Goal: Navigation & Orientation: Find specific page/section

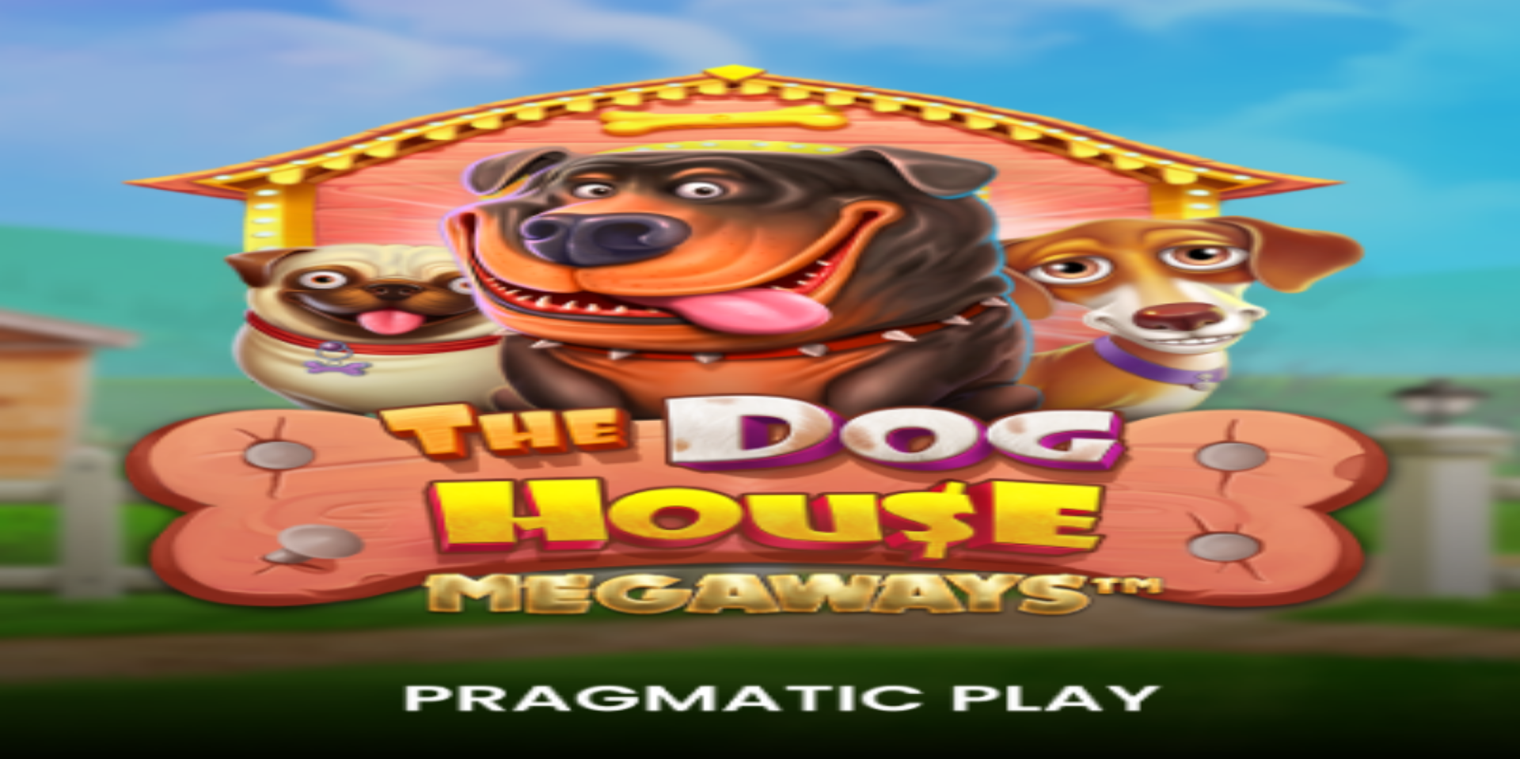
click at [130, 66] on button "Kirjaudu" at bounding box center [109, 57] width 51 height 17
click at [88, 46] on img "Primary" at bounding box center [53, 26] width 95 height 40
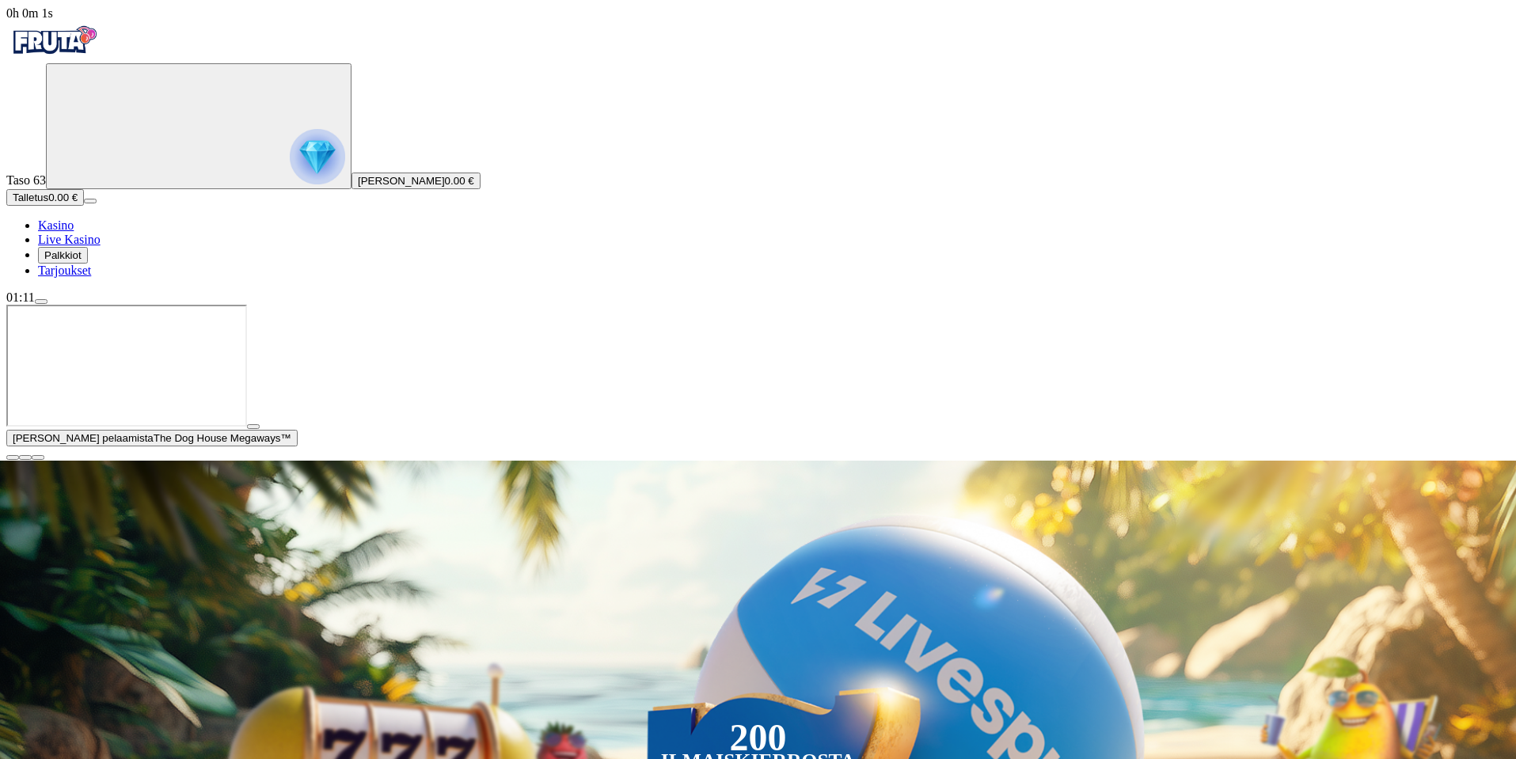
click at [82, 261] on span "Palkkiot" at bounding box center [62, 255] width 37 height 12
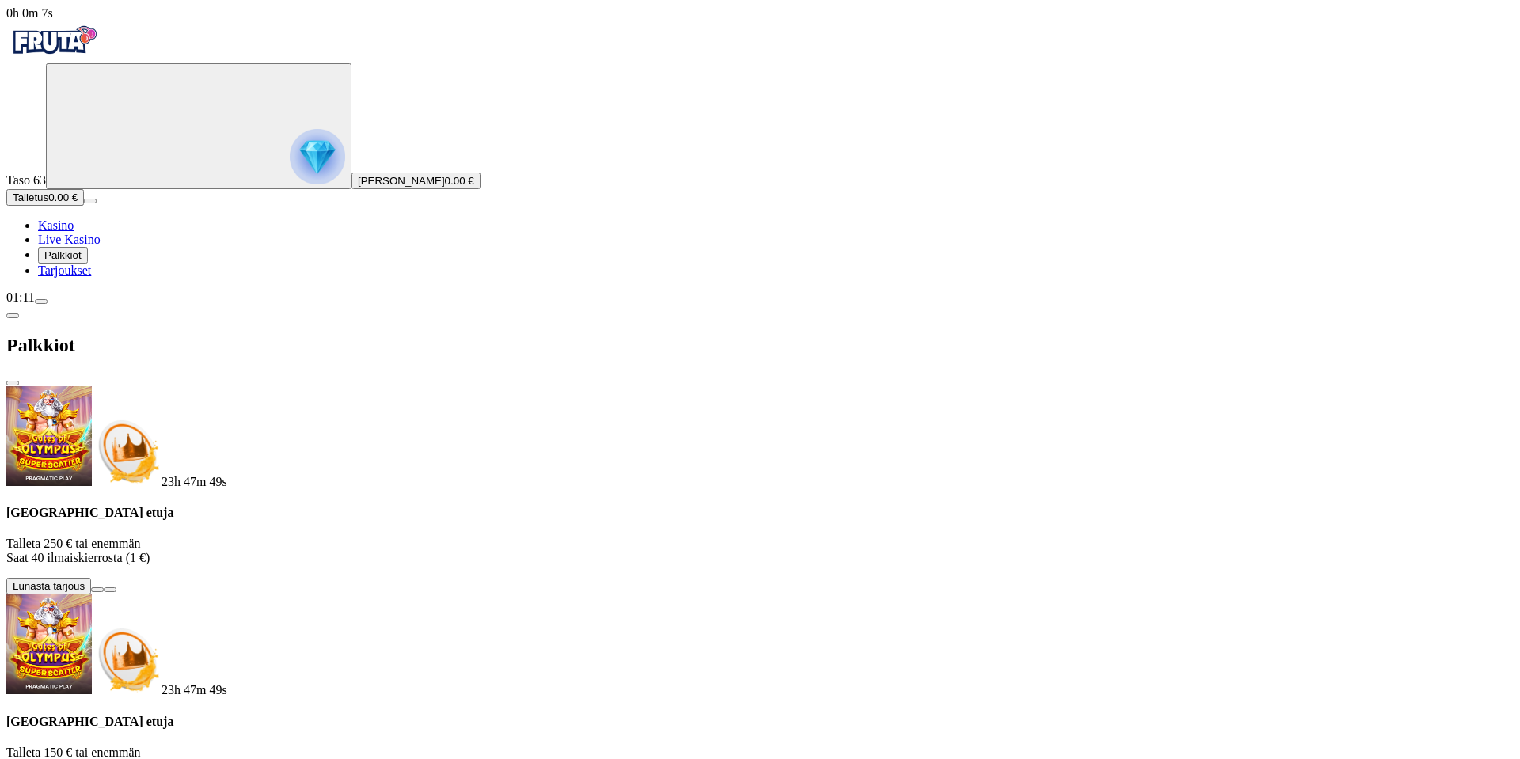
drag, startPoint x: 83, startPoint y: 173, endPoint x: 106, endPoint y: 179, distance: 23.6
click at [290, 175] on img "Primary" at bounding box center [317, 156] width 55 height 55
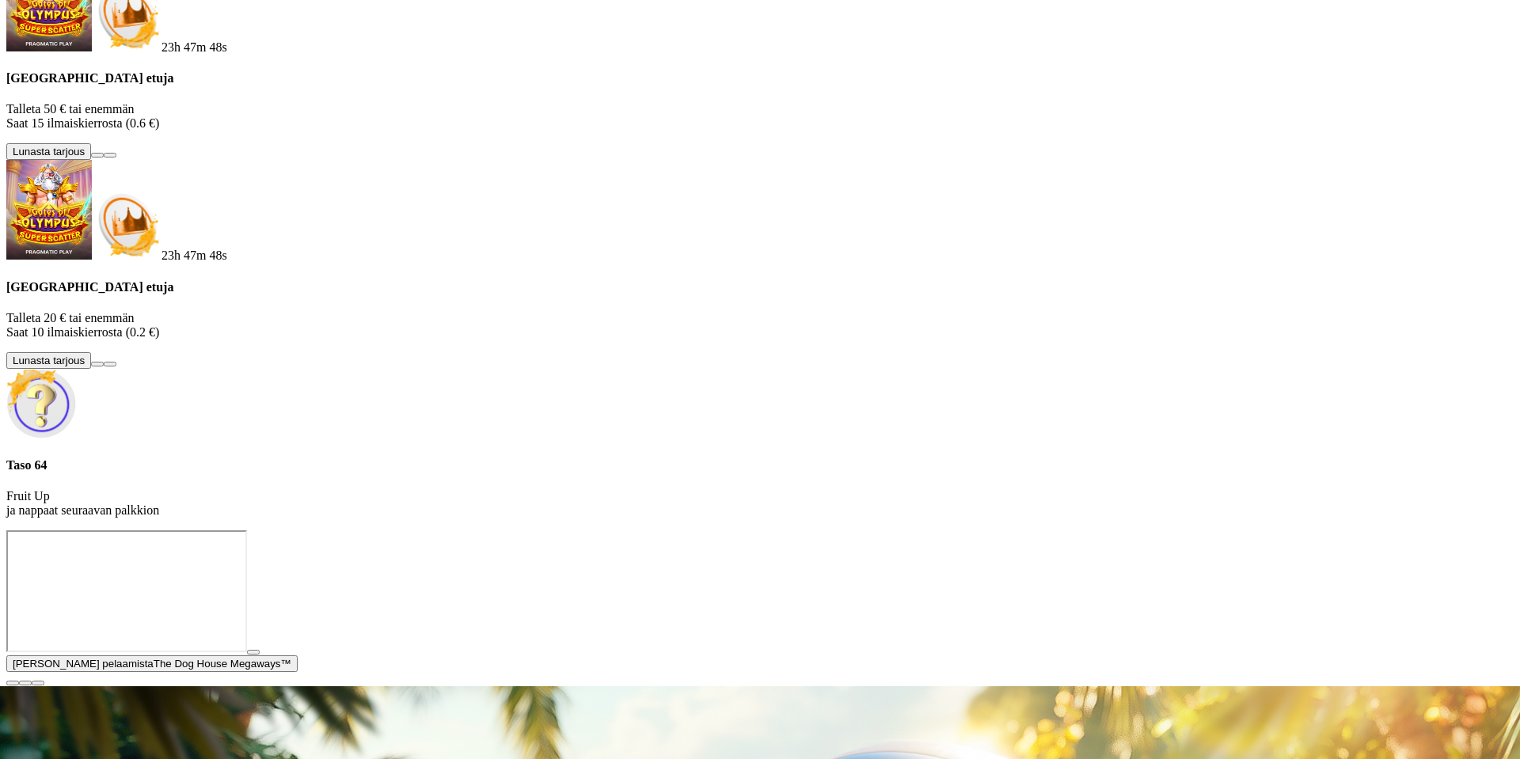
click at [604, 531] on div at bounding box center [760, 531] width 1508 height 0
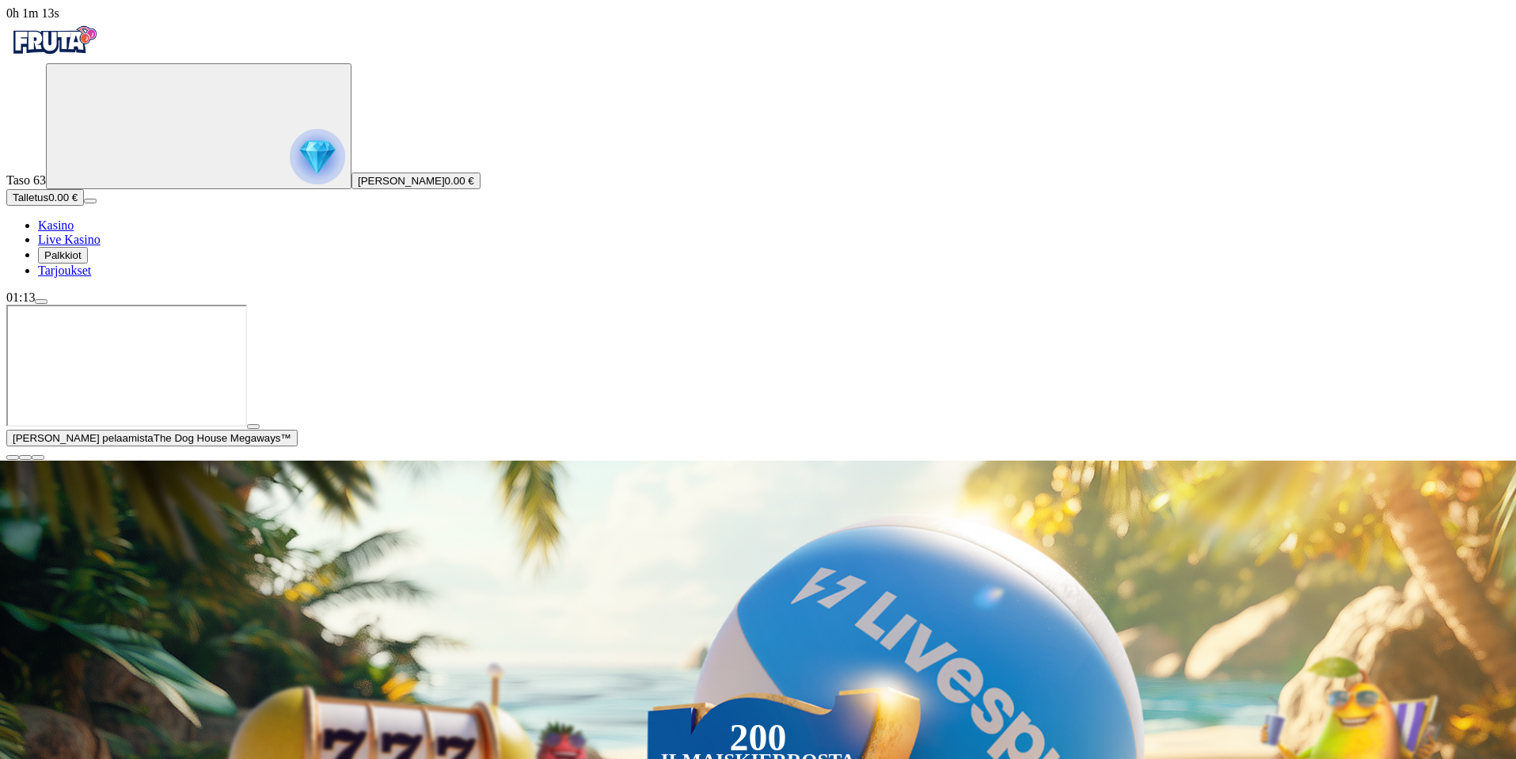
click at [290, 171] on img "Primary" at bounding box center [317, 156] width 55 height 55
